Goal: Transaction & Acquisition: Purchase product/service

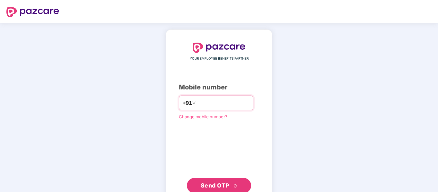
click at [197, 104] on input "number" at bounding box center [223, 103] width 53 height 10
click at [206, 103] on input "number" at bounding box center [223, 103] width 53 height 10
click at [200, 103] on input "number" at bounding box center [223, 103] width 53 height 10
type input "**********"
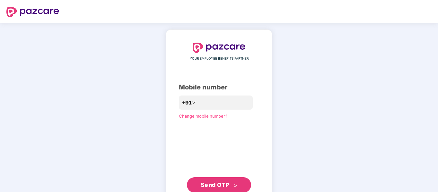
click at [216, 184] on span "Send OTP" at bounding box center [215, 185] width 29 height 7
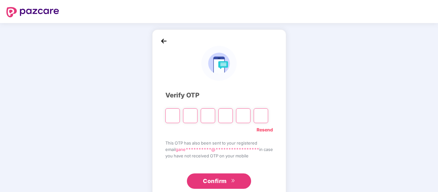
type input "*"
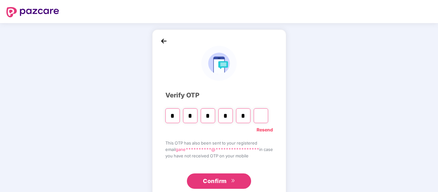
type input "*"
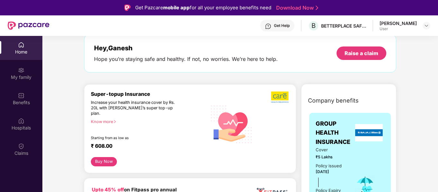
scroll to position [64, 0]
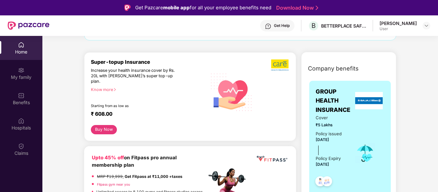
click at [102, 87] on div "Super-topup Insurance Increase your health insurance cover by Rs. 20L with [PER…" at bounding box center [149, 92] width 116 height 66
click at [102, 87] on div "Know more" at bounding box center [147, 89] width 112 height 4
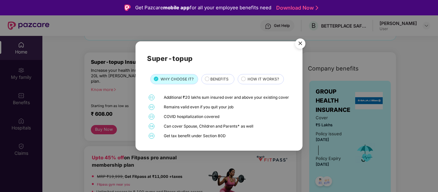
scroll to position [36, 0]
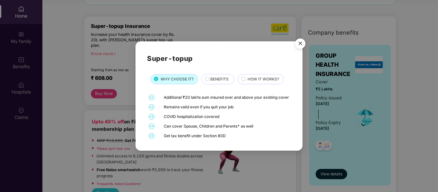
click at [217, 76] on span "BENEFITS" at bounding box center [219, 79] width 18 height 6
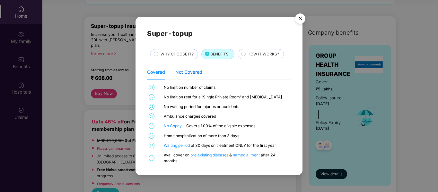
click at [186, 74] on div "Not Covered" at bounding box center [188, 72] width 27 height 7
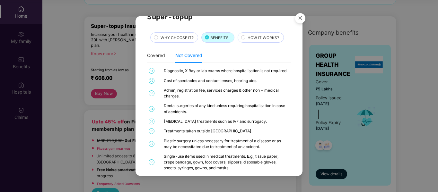
scroll to position [0, 0]
click at [273, 35] on span "HOW IT WORKS?" at bounding box center [262, 38] width 31 height 6
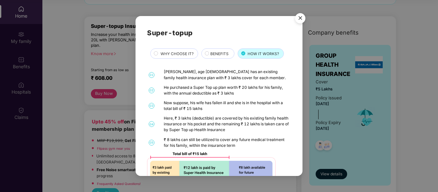
scroll to position [27, 0]
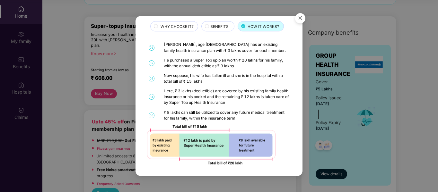
click at [299, 18] on img "Close" at bounding box center [300, 19] width 18 height 18
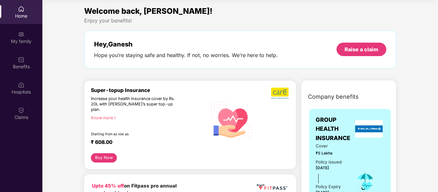
scroll to position [32, 0]
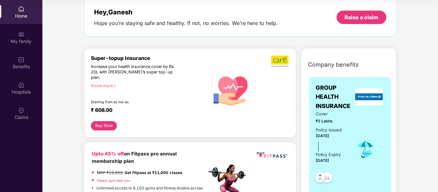
click at [92, 121] on button "Buy Now" at bounding box center [104, 125] width 26 height 9
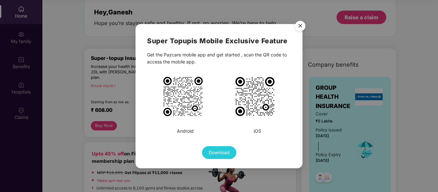
click at [195, 100] on img at bounding box center [183, 97] width 42 height 42
click at [214, 153] on span "Download" at bounding box center [219, 152] width 21 height 7
